Goal: Task Accomplishment & Management: Complete application form

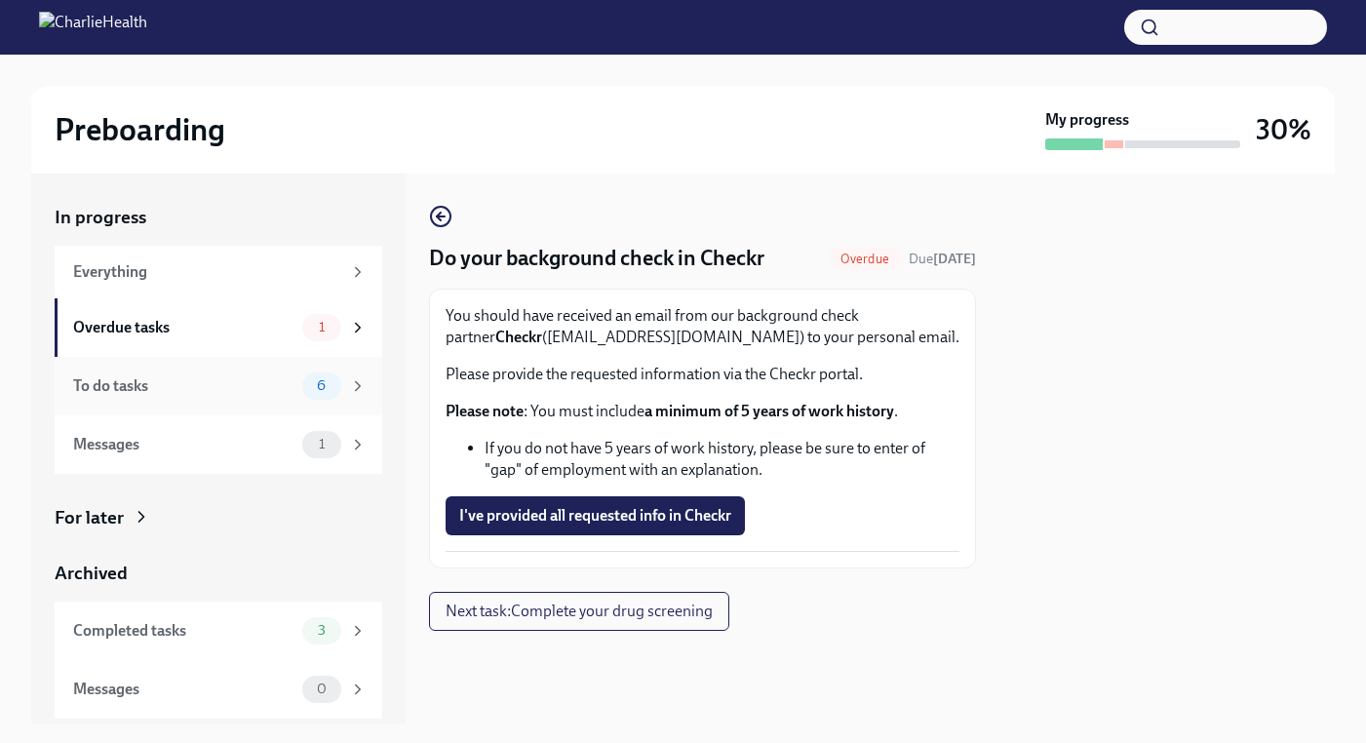
click at [130, 392] on div "To do tasks" at bounding box center [183, 385] width 221 height 21
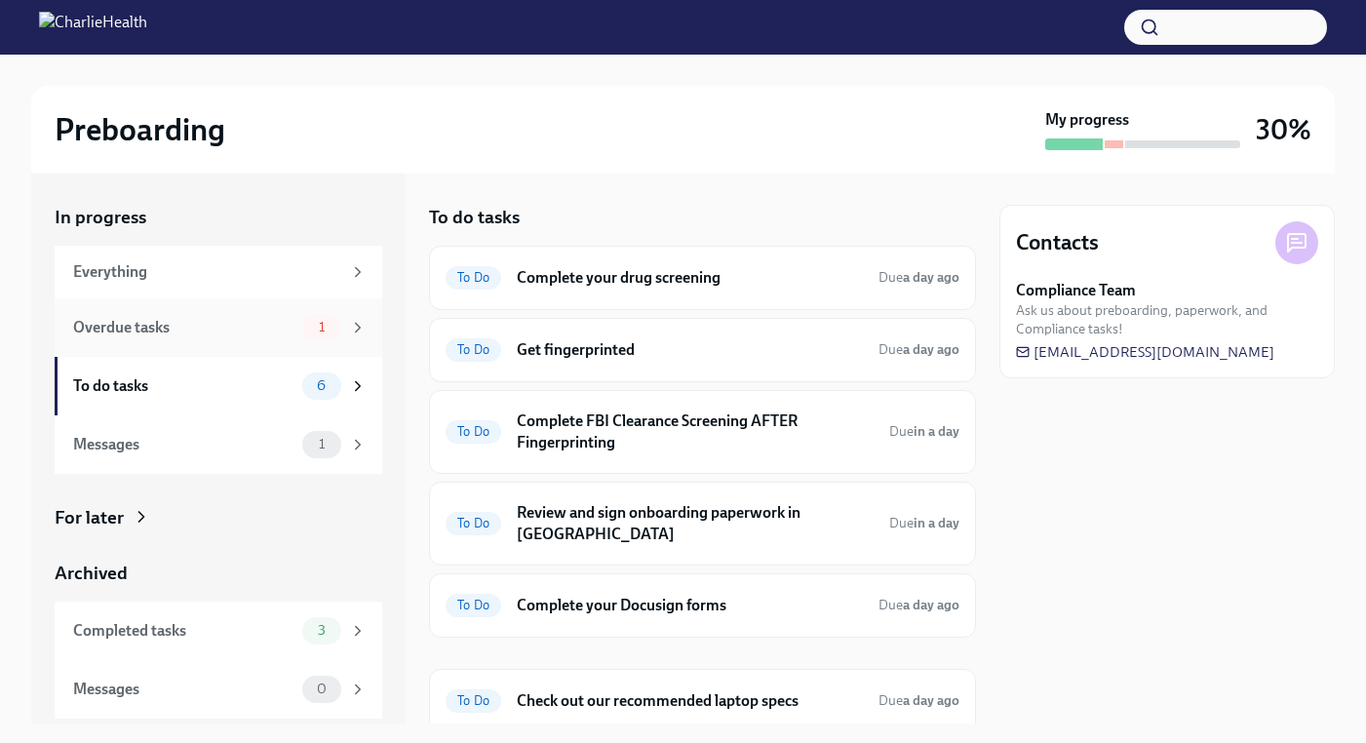
click at [345, 328] on div "1" at bounding box center [334, 327] width 64 height 27
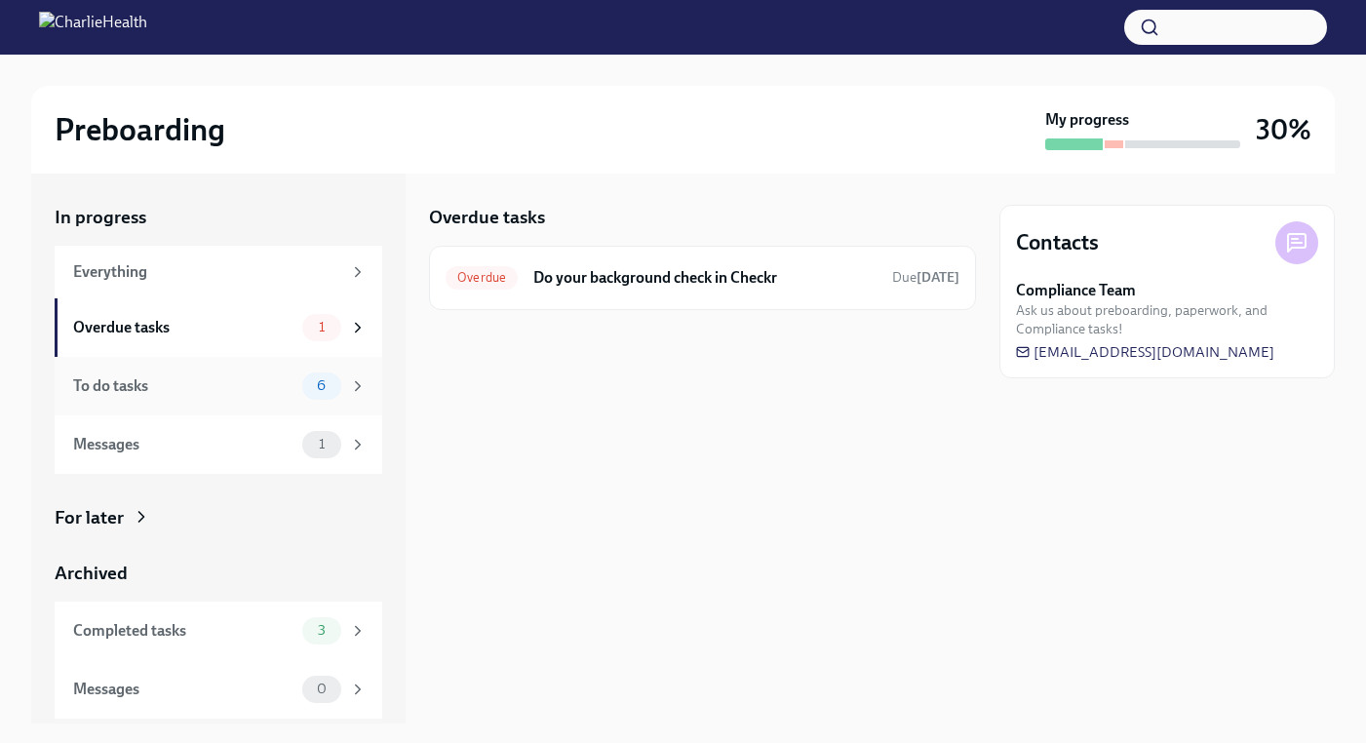
click at [306, 401] on div "To do tasks 6" at bounding box center [219, 386] width 328 height 58
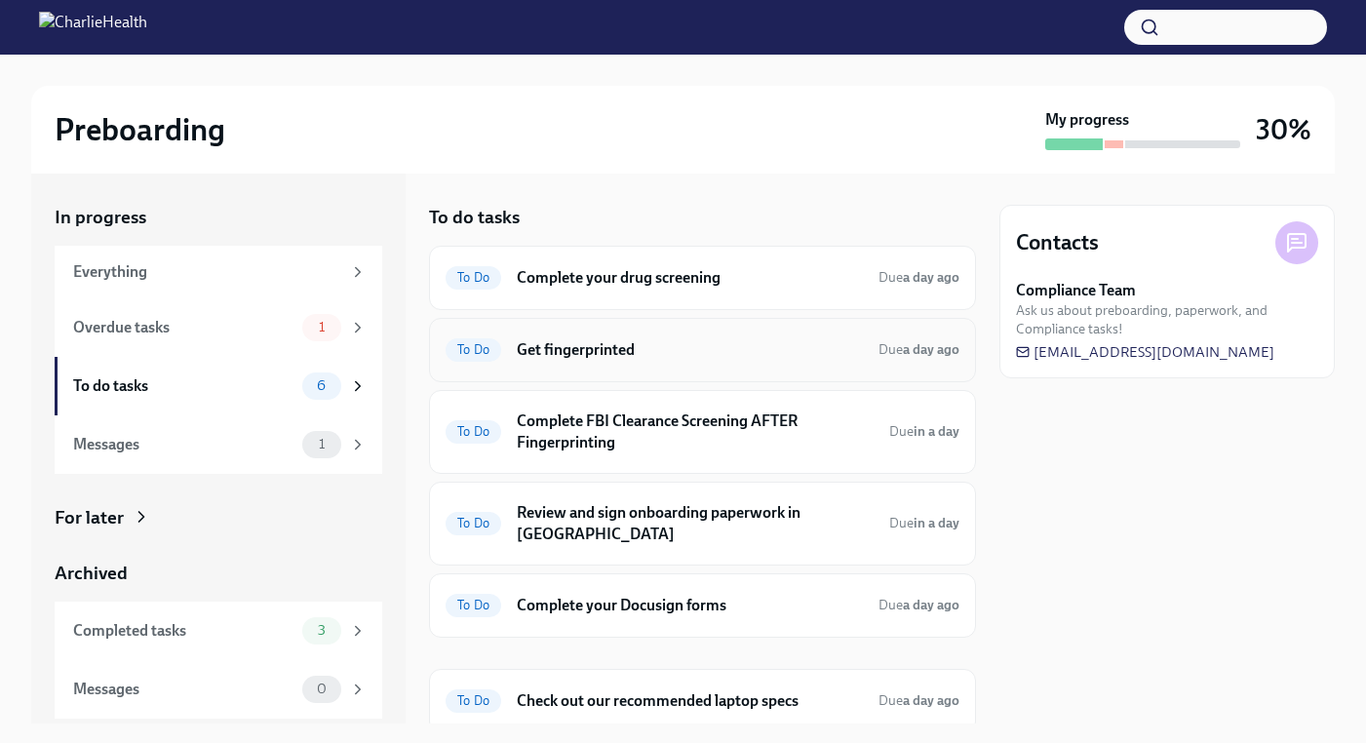
click at [536, 339] on h6 "Get fingerprinted" at bounding box center [690, 349] width 346 height 21
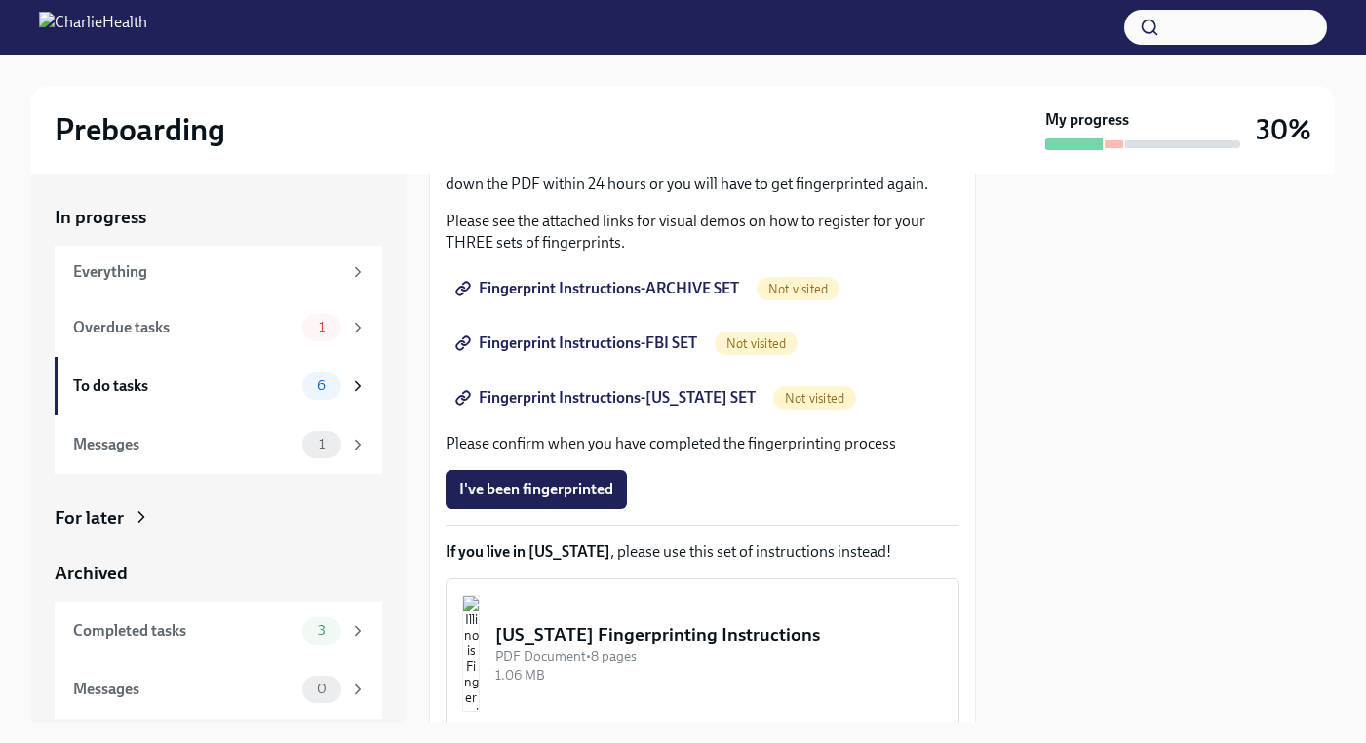
scroll to position [299, 0]
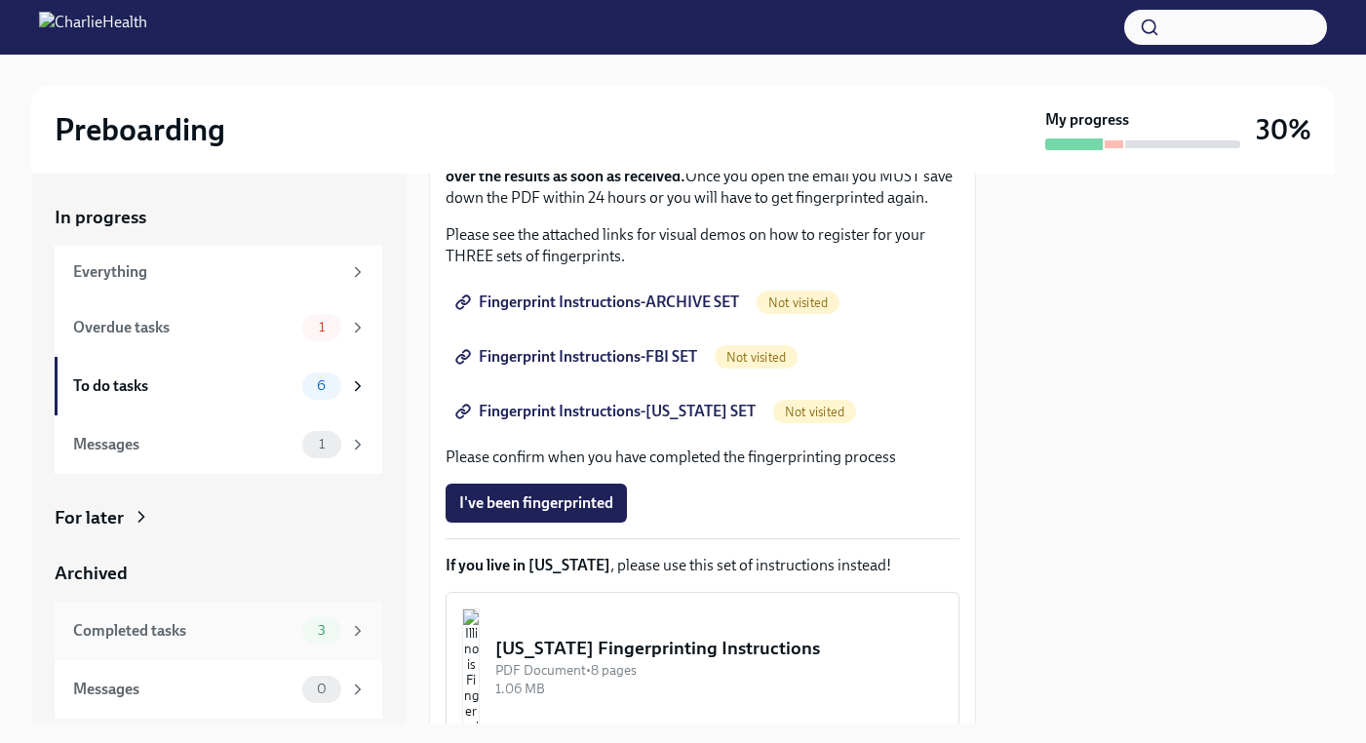
click at [118, 627] on div "Completed tasks" at bounding box center [183, 630] width 221 height 21
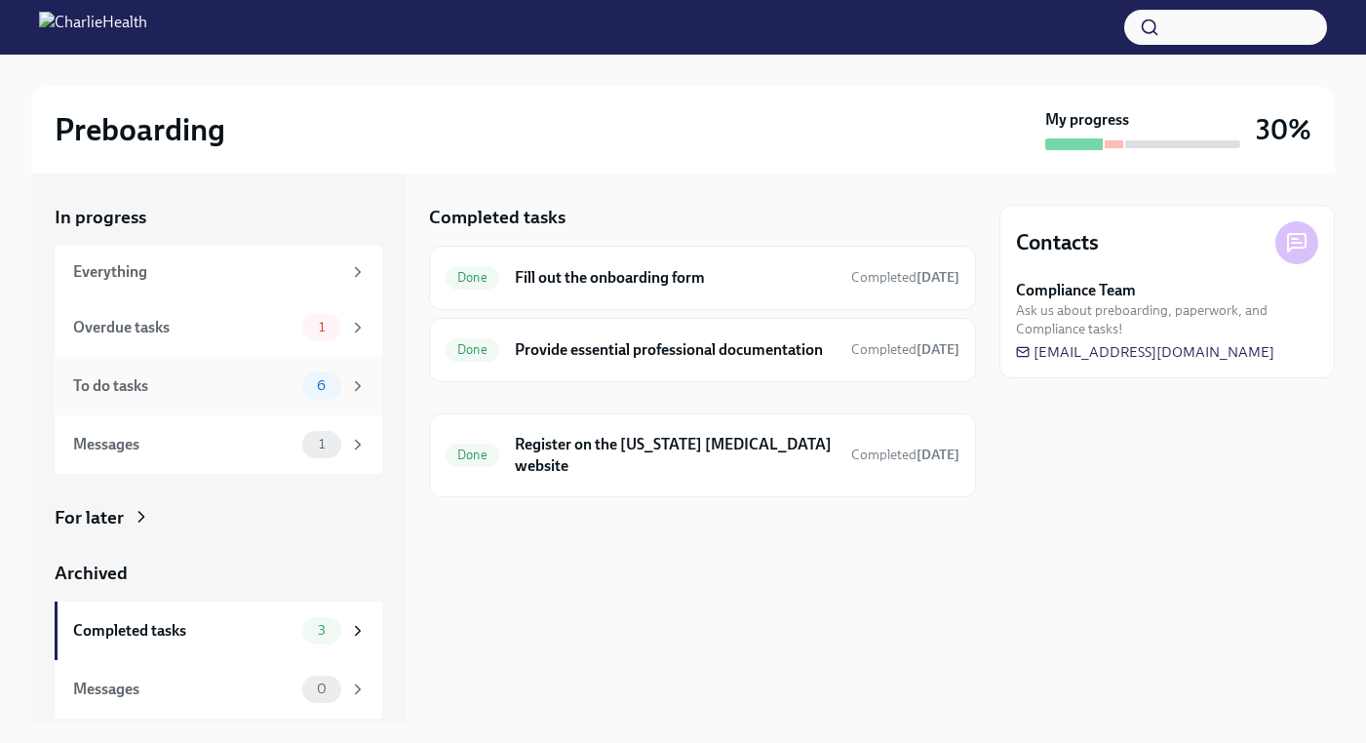
click at [258, 400] on div "To do tasks 6" at bounding box center [219, 386] width 328 height 58
